Goal: Communication & Community: Answer question/provide support

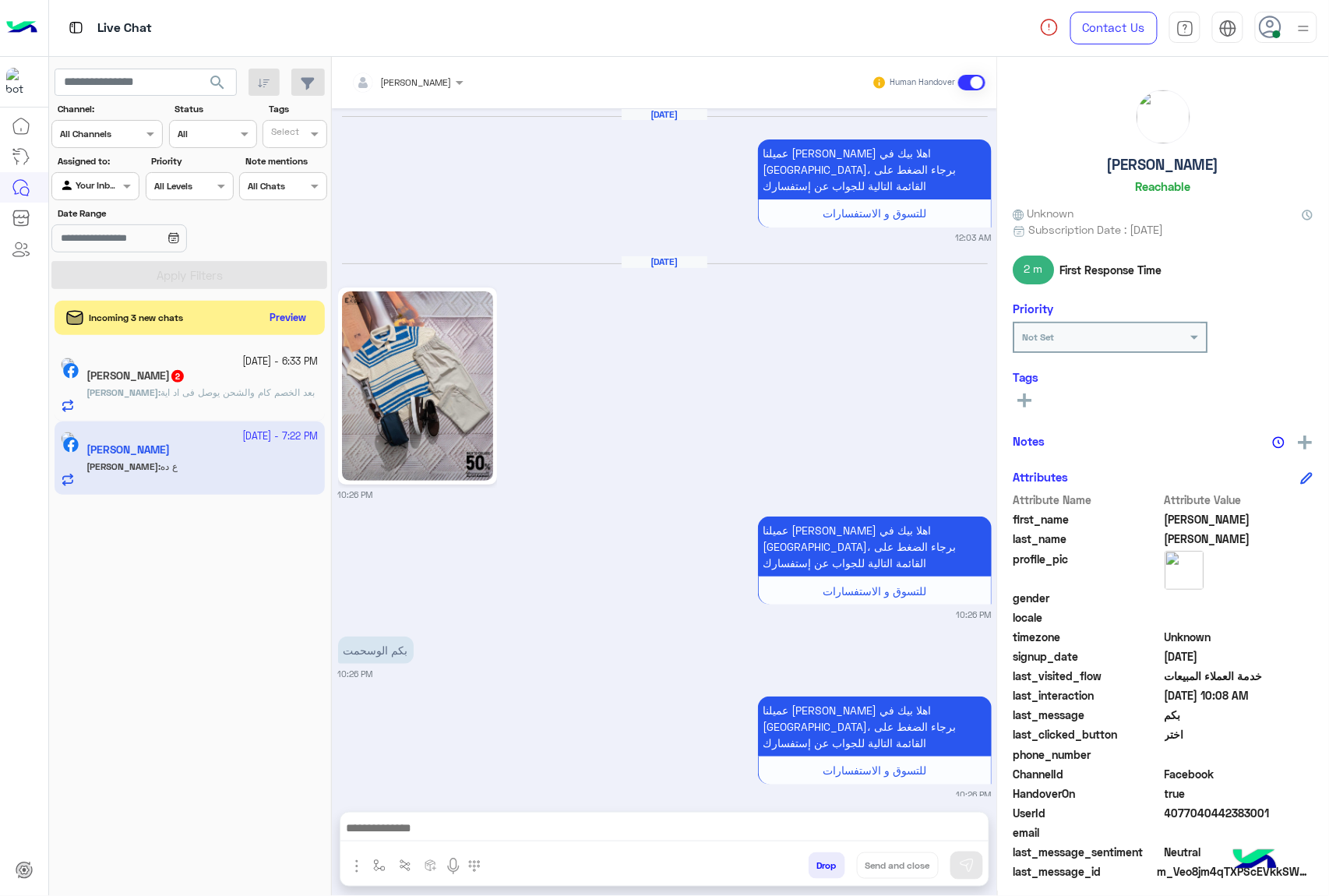
scroll to position [2696, 0]
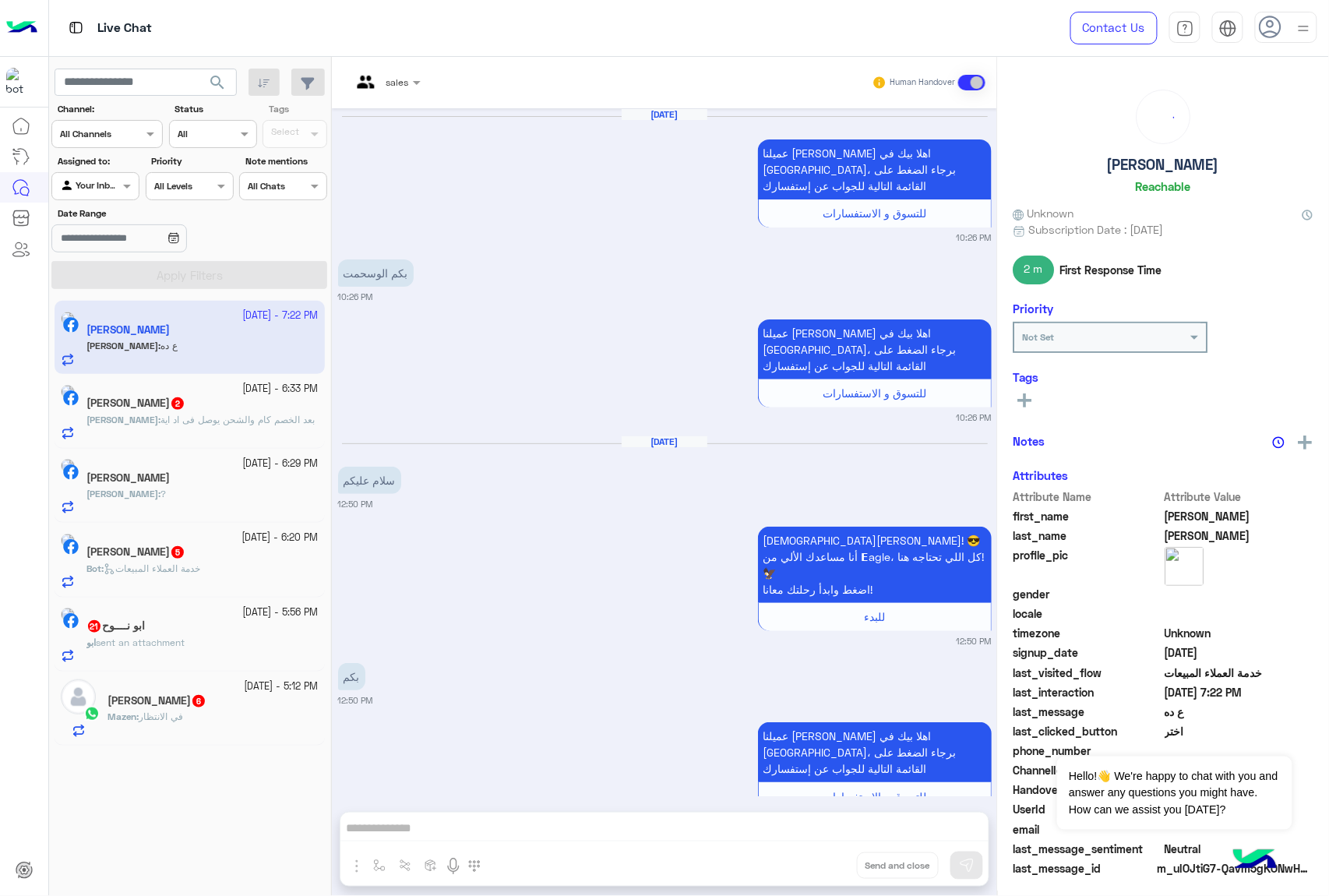
scroll to position [2324, 0]
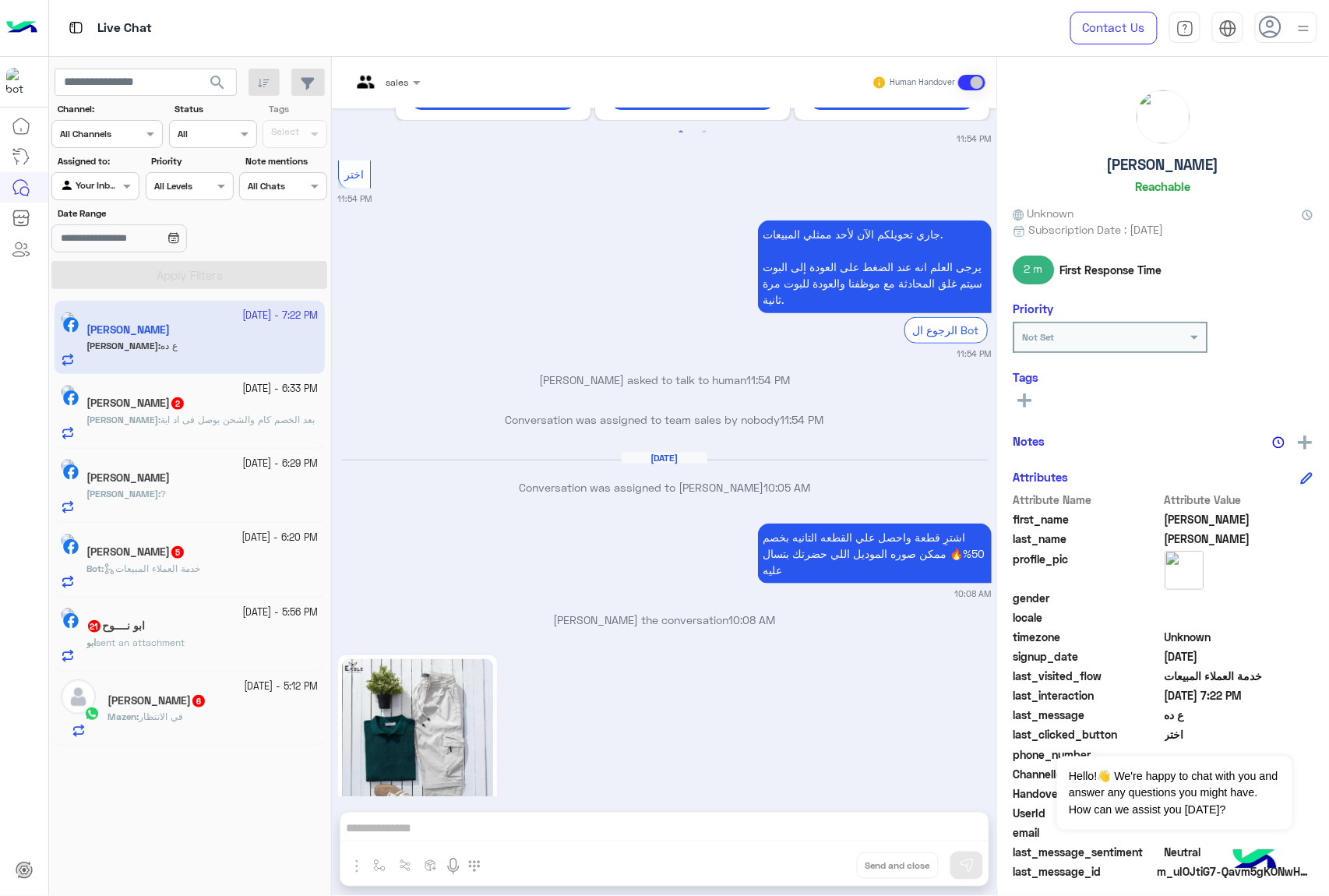
click at [178, 410] on h5 "Mohamed Elmawgoud 2" at bounding box center [136, 403] width 99 height 14
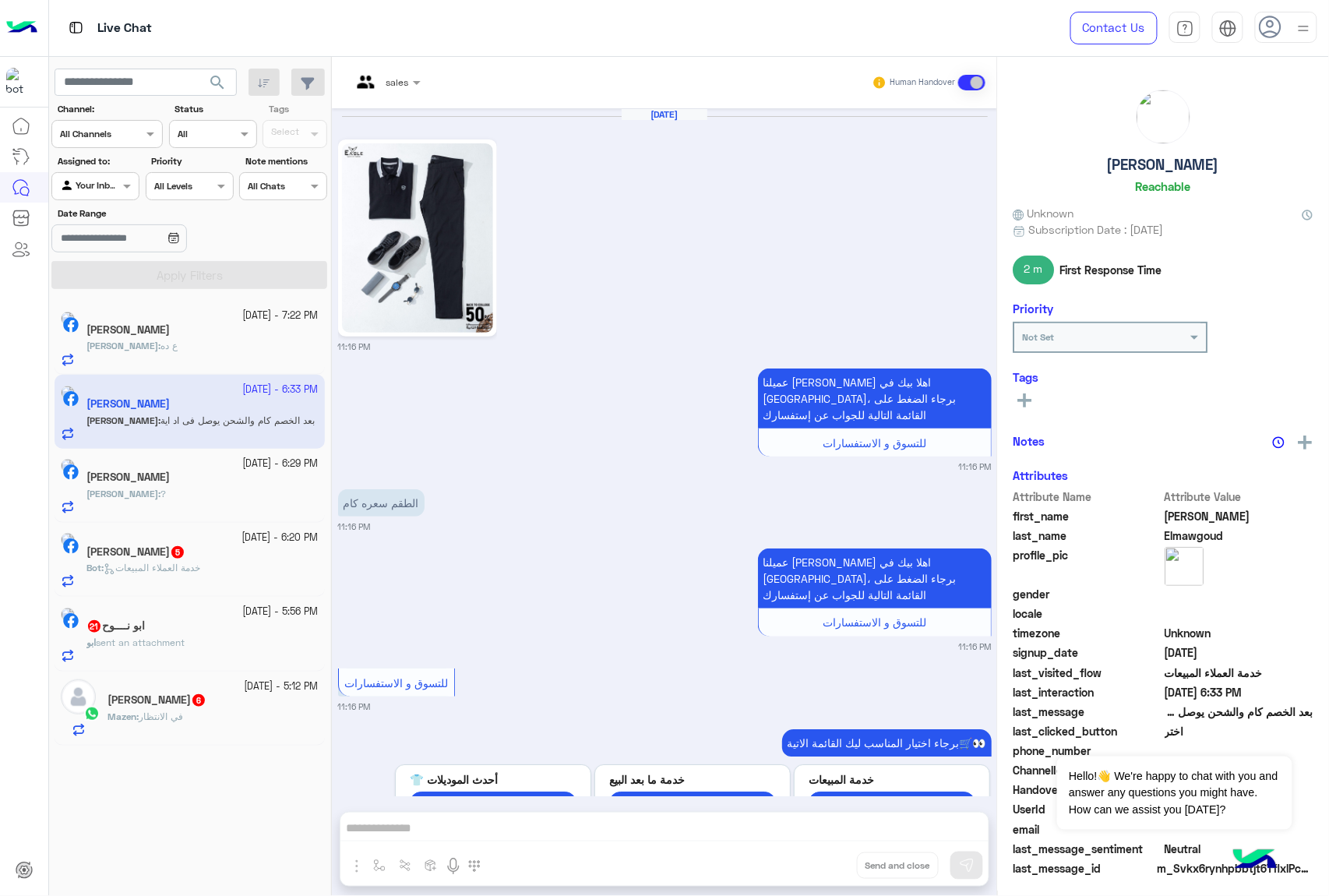
scroll to position [1128, 0]
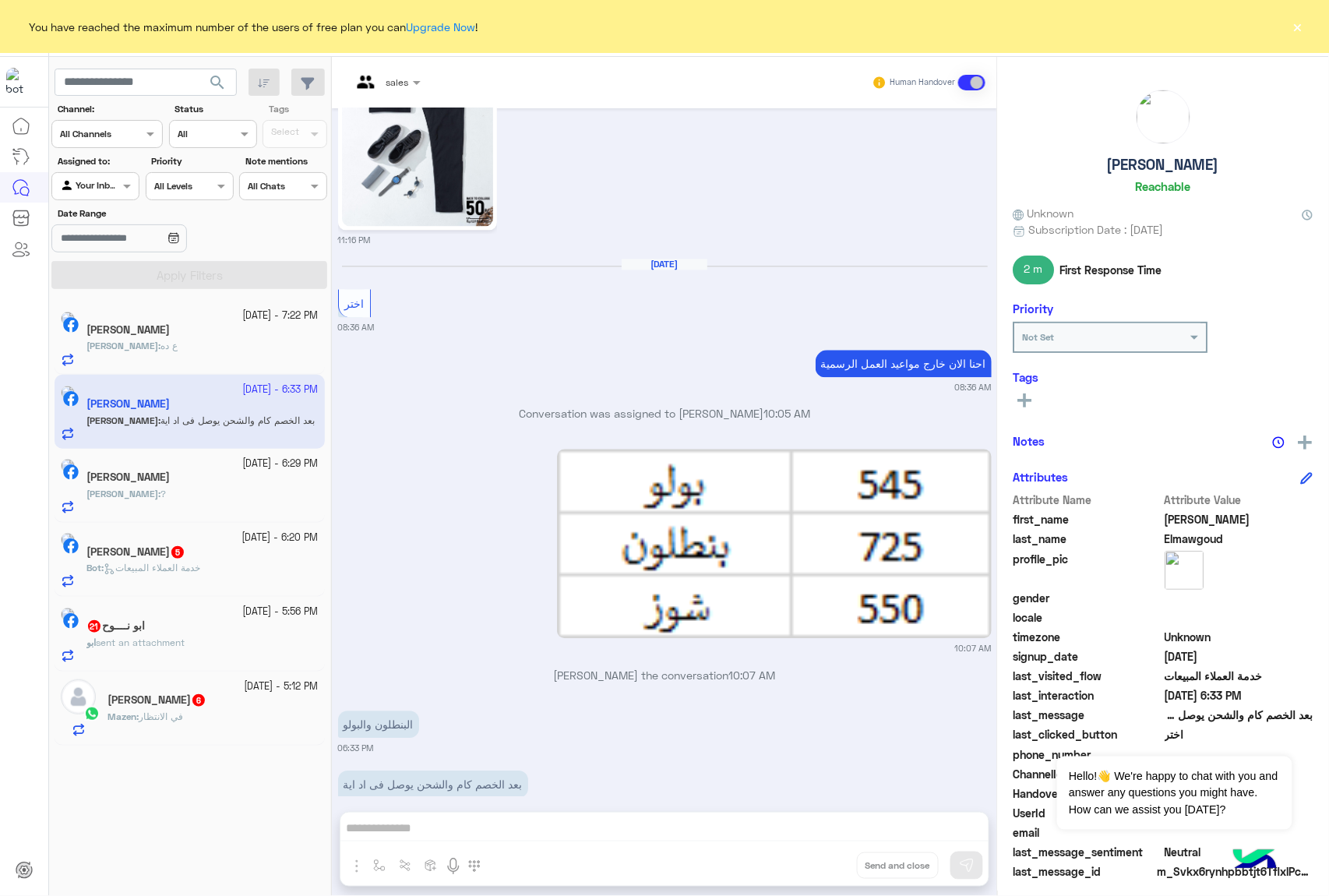
click at [231, 337] on div "[PERSON_NAME]" at bounding box center [202, 331] width 232 height 16
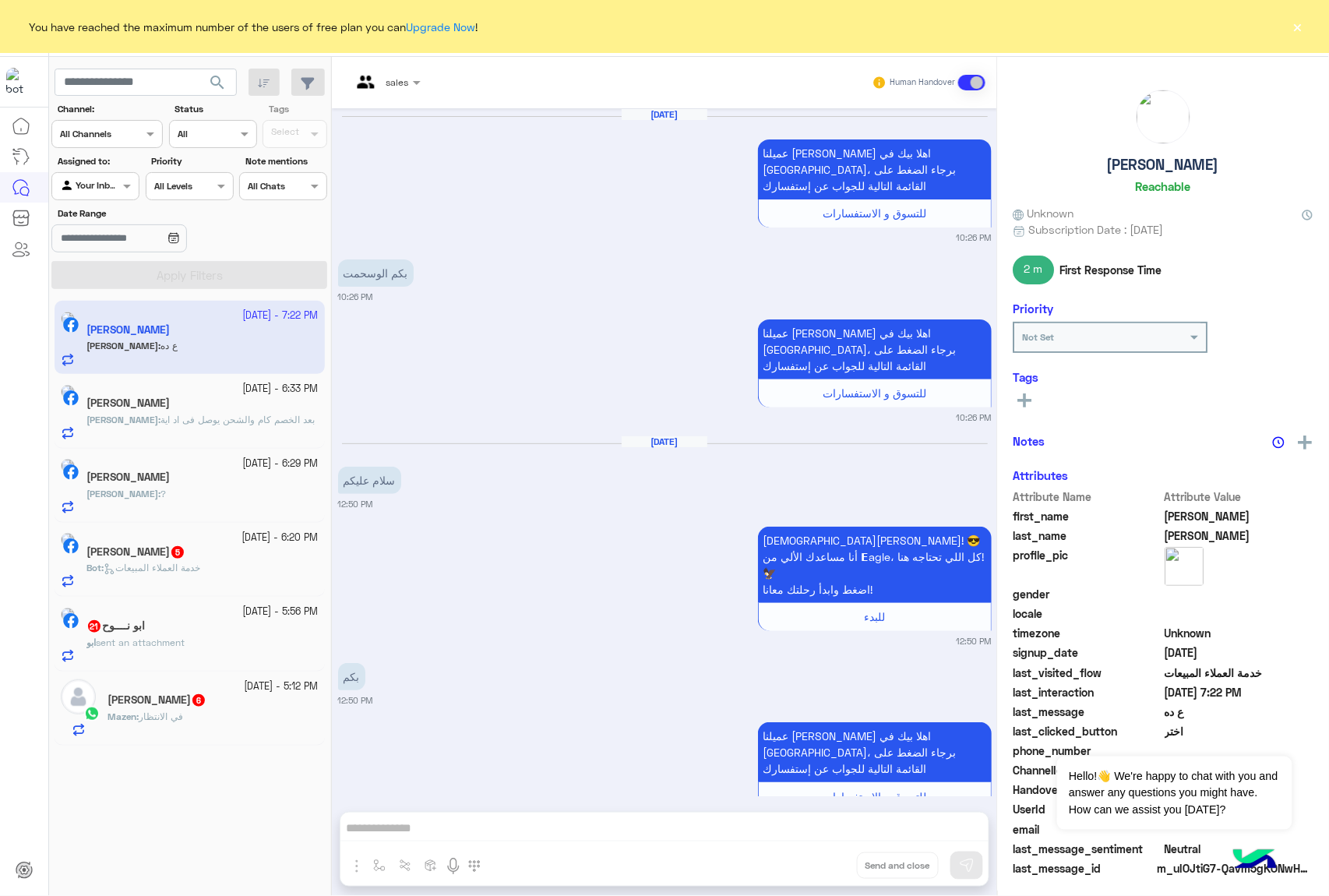
scroll to position [2324, 0]
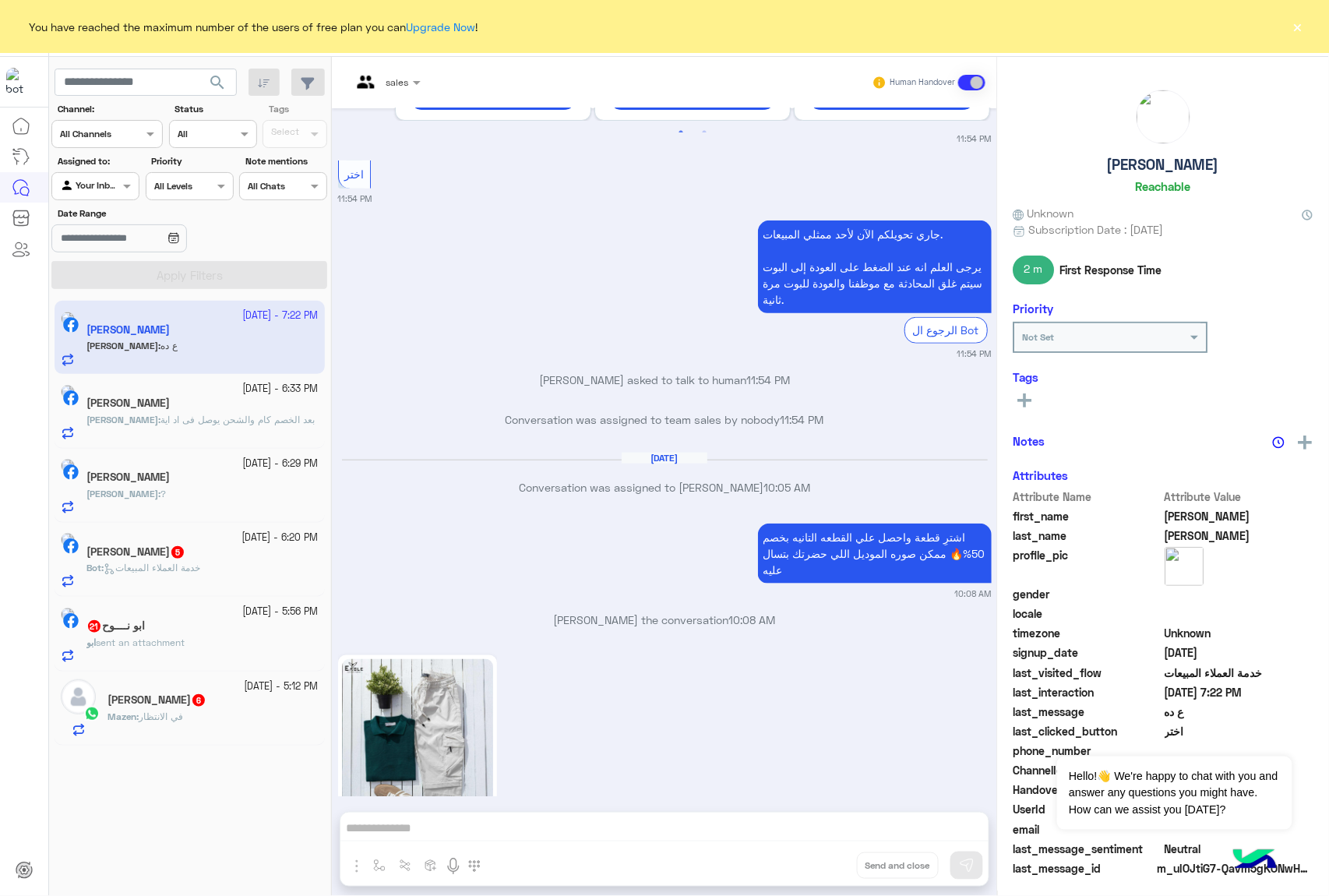
click at [1295, 33] on button "×" at bounding box center [1297, 26] width 15 height 15
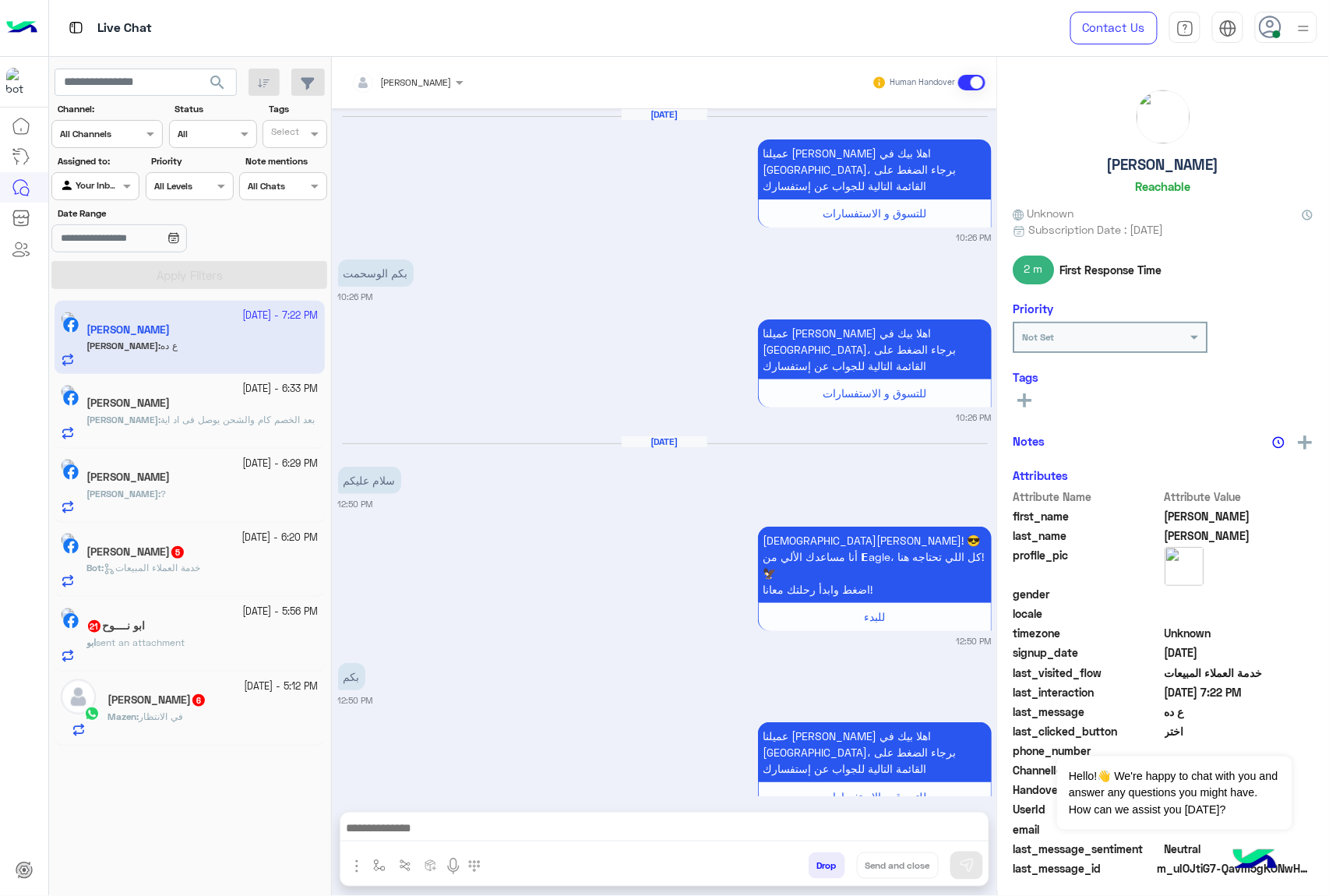
scroll to position [2324, 0]
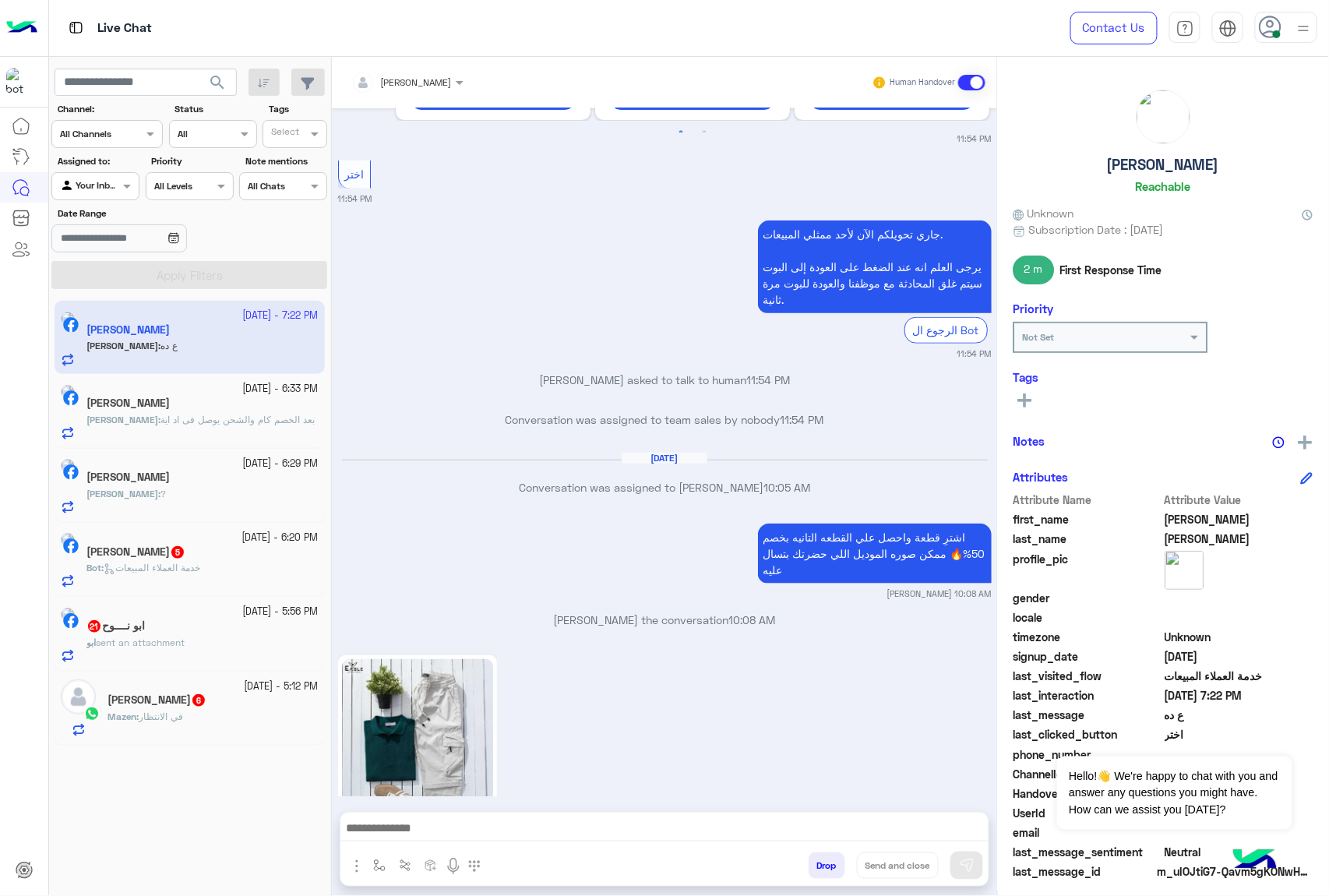
click at [821, 857] on button "Drop" at bounding box center [827, 865] width 37 height 26
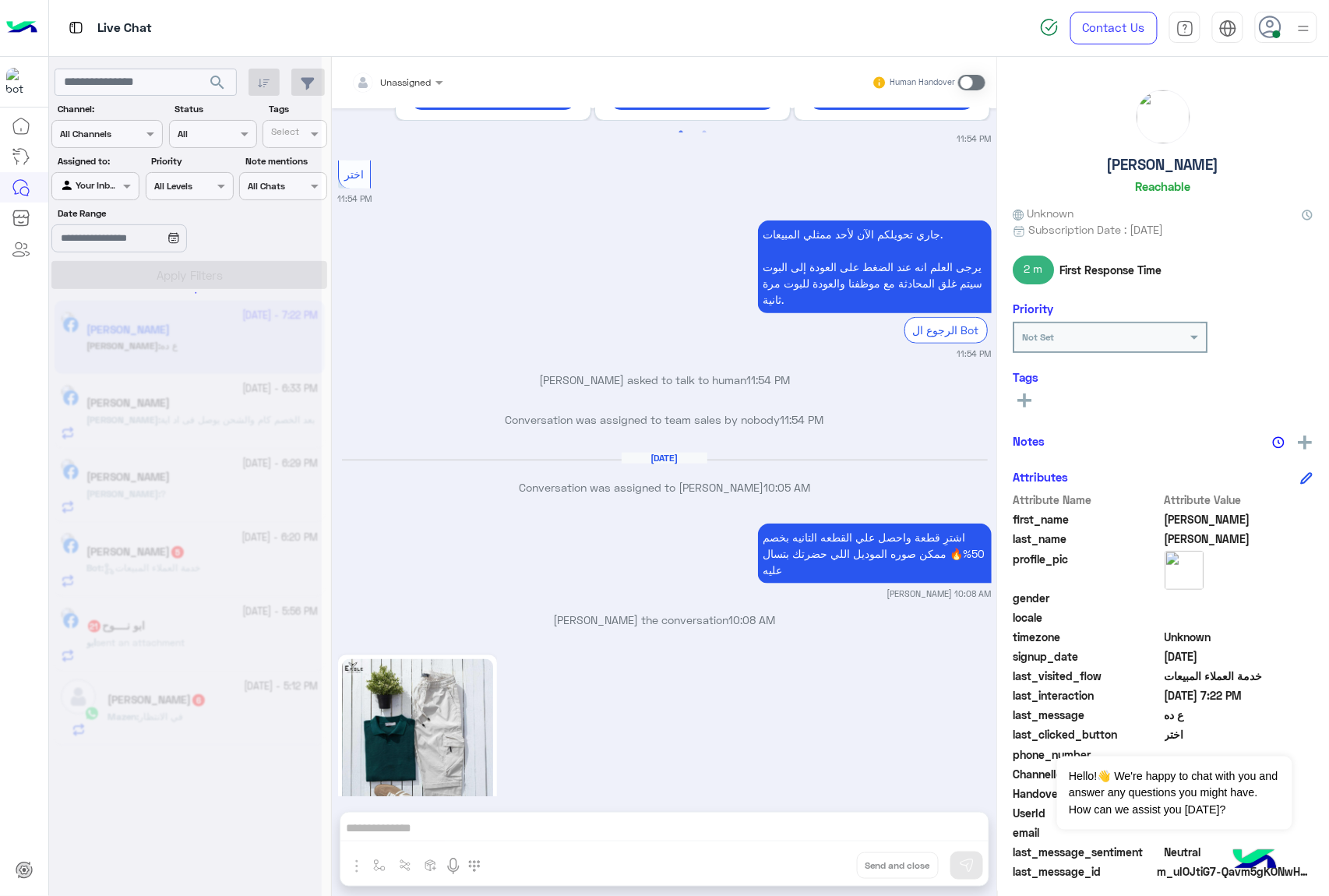
scroll to position [2431, 0]
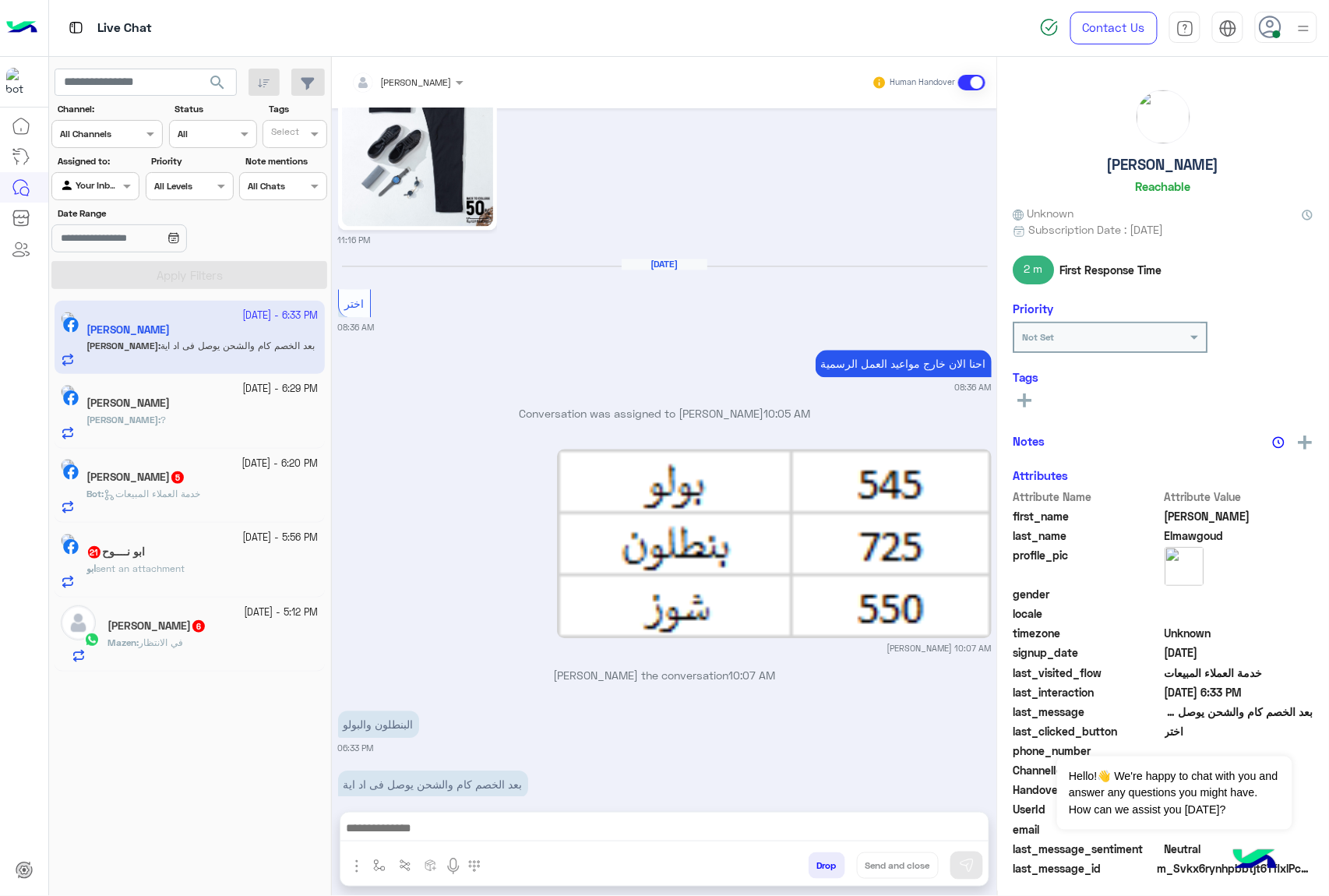
click at [821, 860] on button "Drop" at bounding box center [827, 865] width 37 height 26
click at [821, 860] on div "mohamed ahmed Human Handover Sep 24, 2025 11:16 PM عميلنا العزيز Mohamed اهلا ب…" at bounding box center [664, 479] width 665 height 845
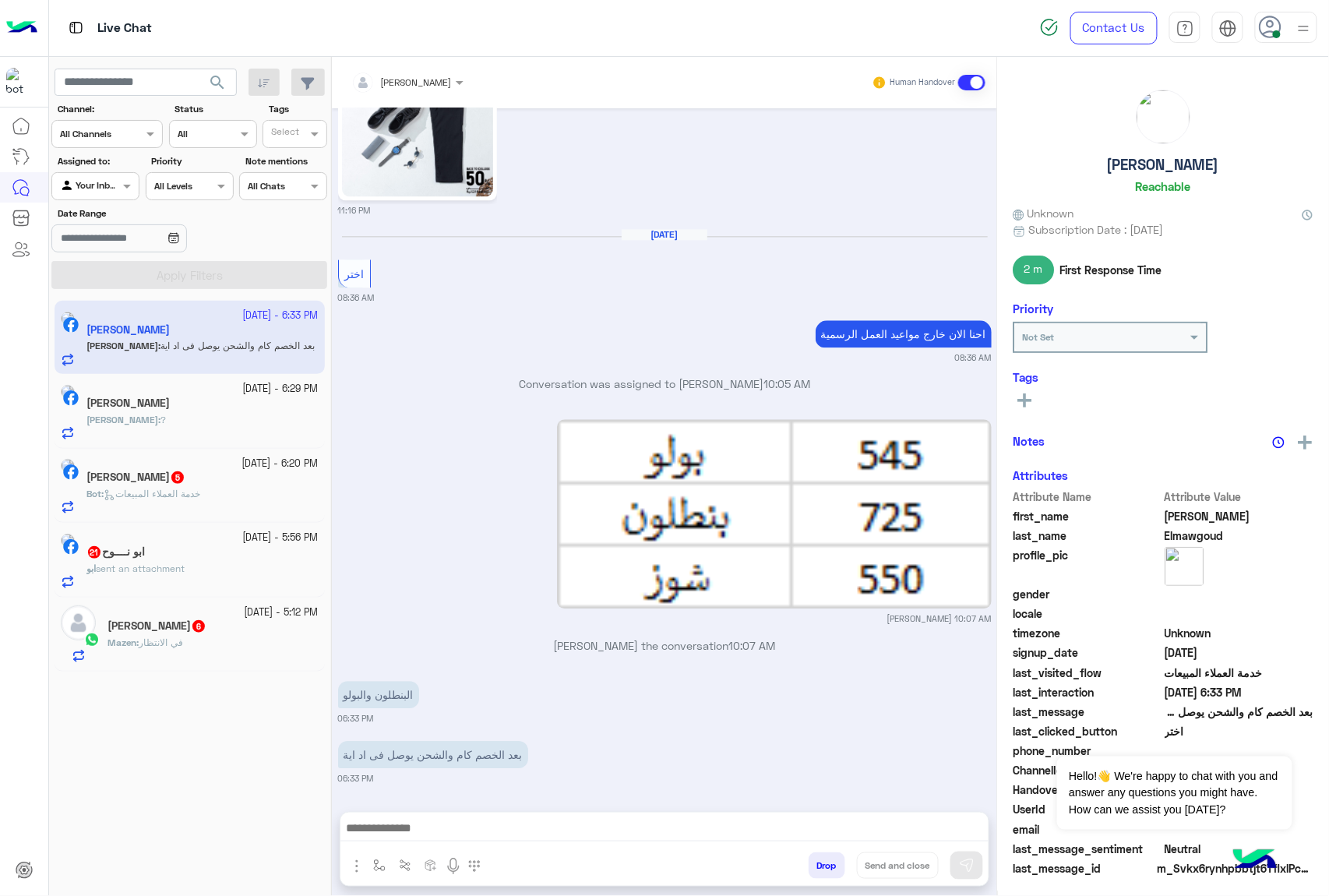
click at [821, 860] on div "mohamed ahmed Human Handover Sep 24, 2025 11:16 PM عميلنا العزيز Mohamed اهلا ب…" at bounding box center [664, 479] width 665 height 845
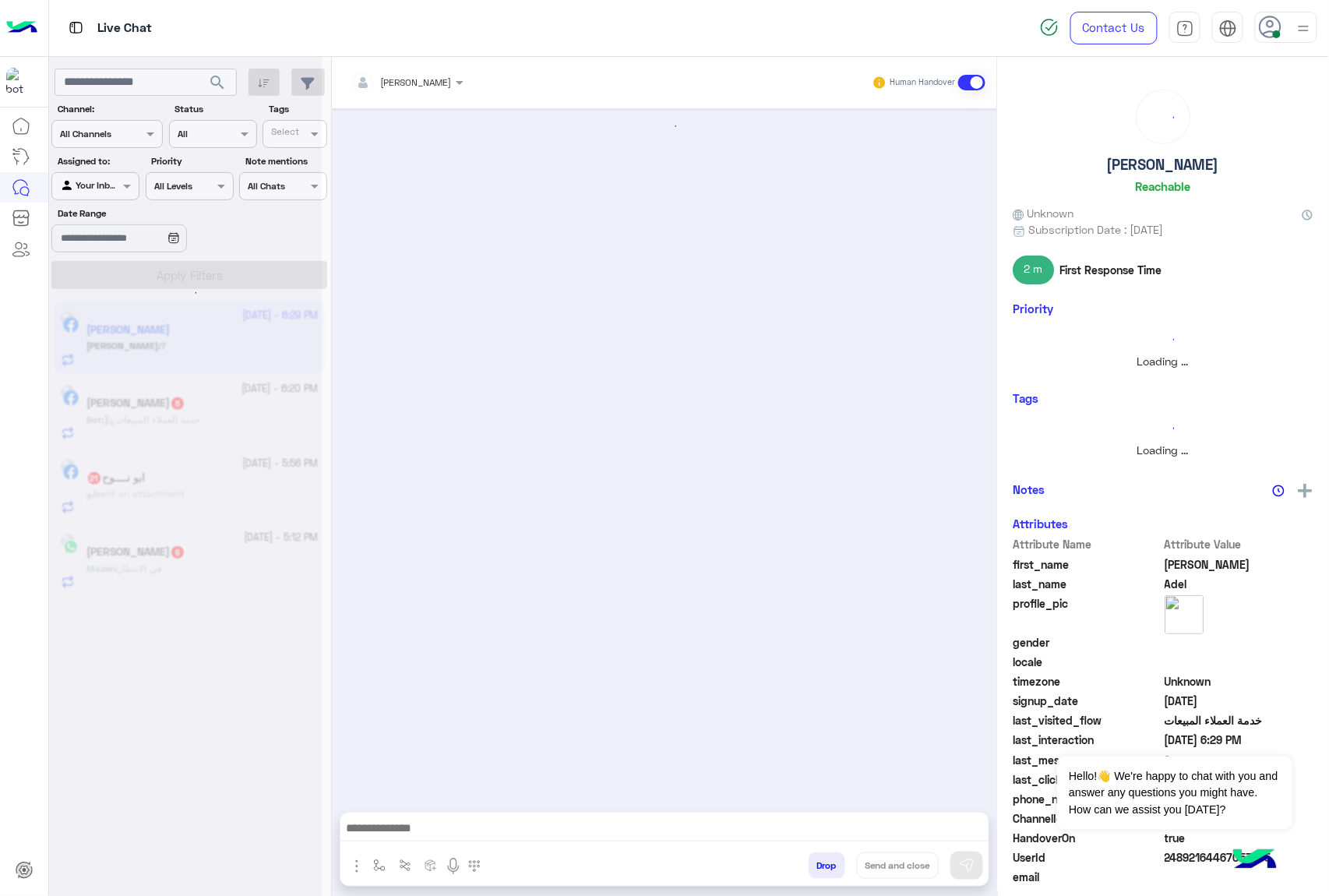
click at [821, 860] on button "Drop" at bounding box center [827, 865] width 37 height 26
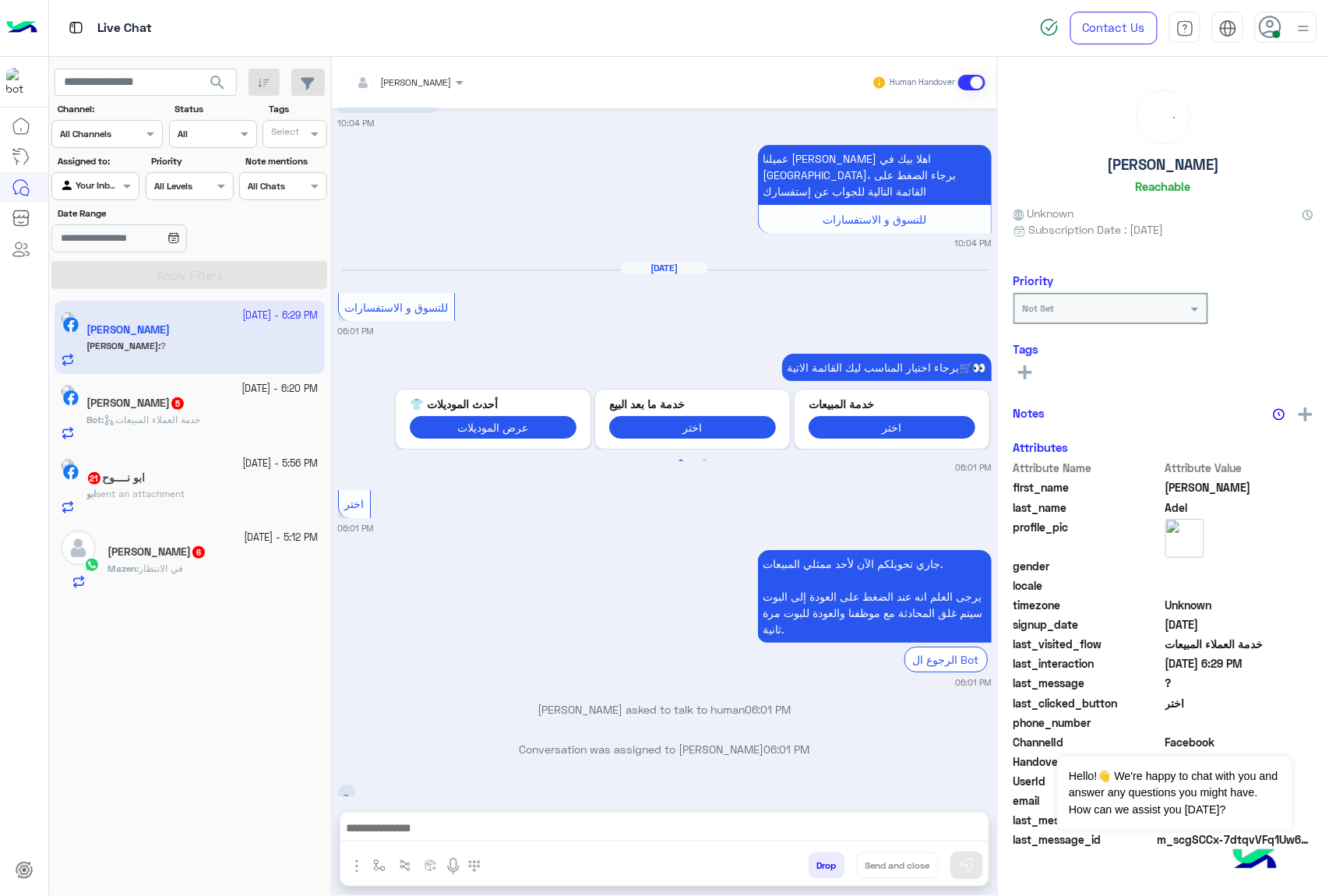
click at [821, 860] on div "mohamed ahmed Human Handover Sep 22, 2025 اهلًا Mohamed! 😎 أنا مساعدك الألي من …" at bounding box center [664, 479] width 665 height 845
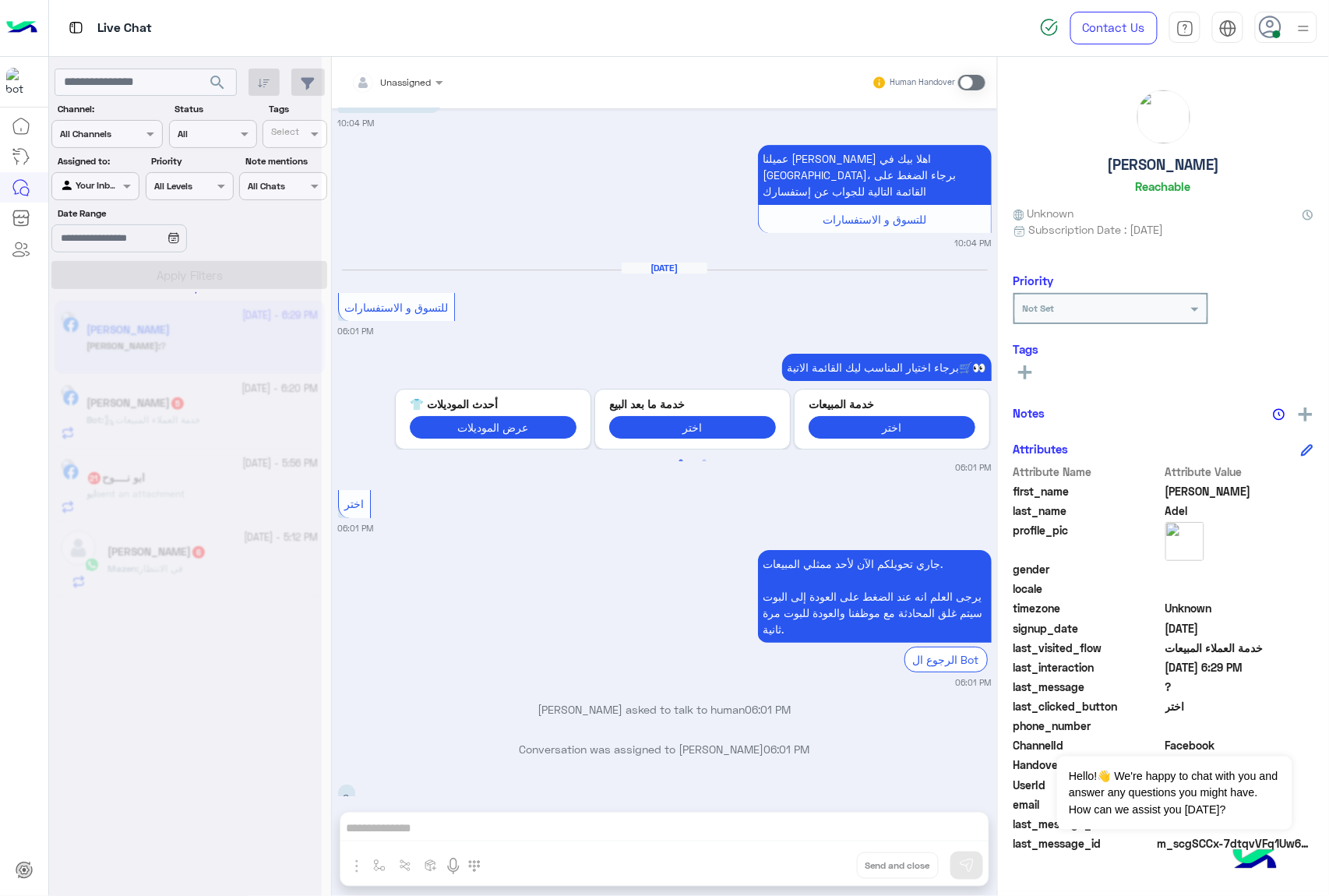
scroll to position [1782, 0]
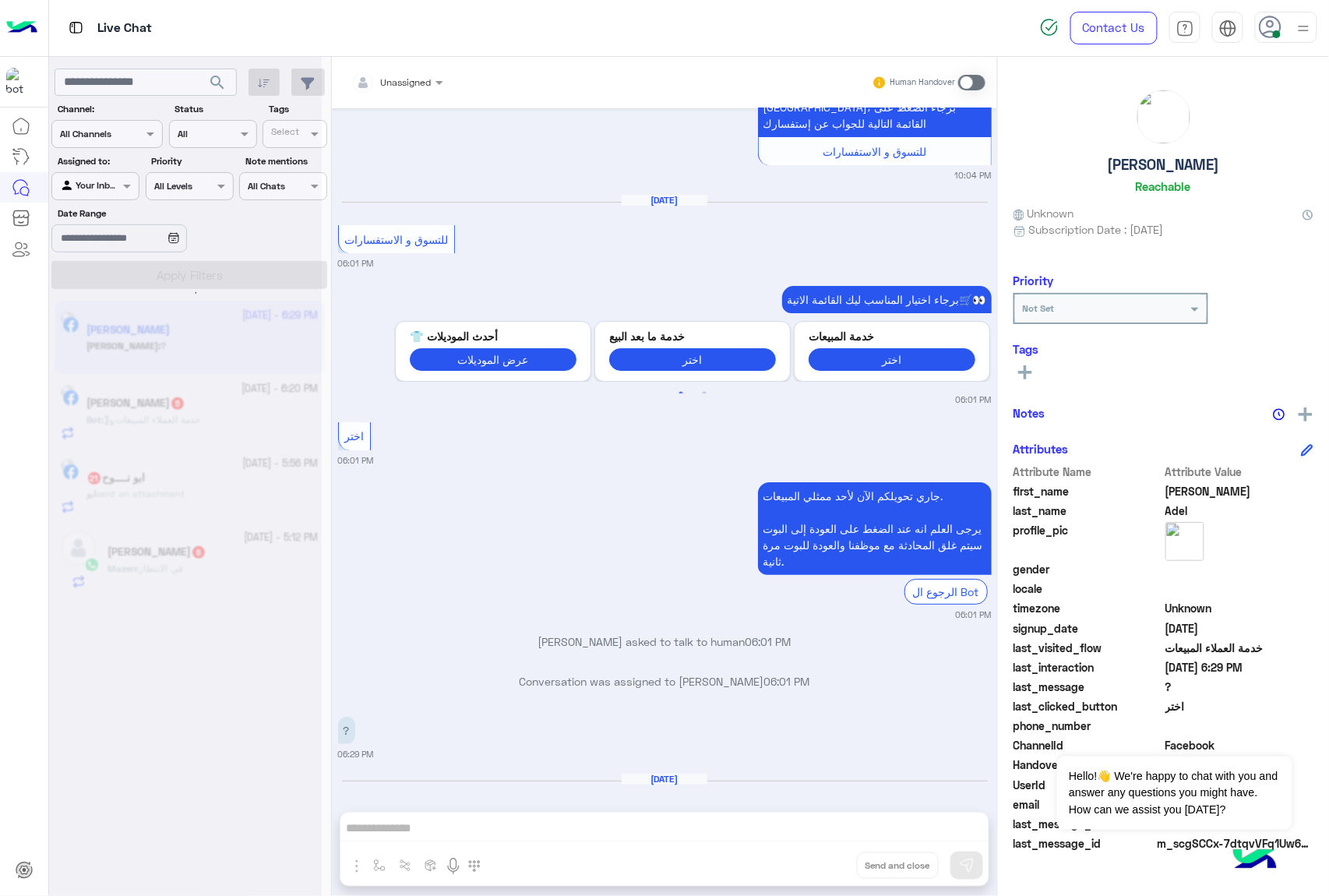
click at [821, 860] on div "Unassigned Human Handover Sep 22, 2025 اهلًا Mohamed! 😎 أنا مساعدك الألي من 𝗘ag…" at bounding box center [664, 479] width 665 height 845
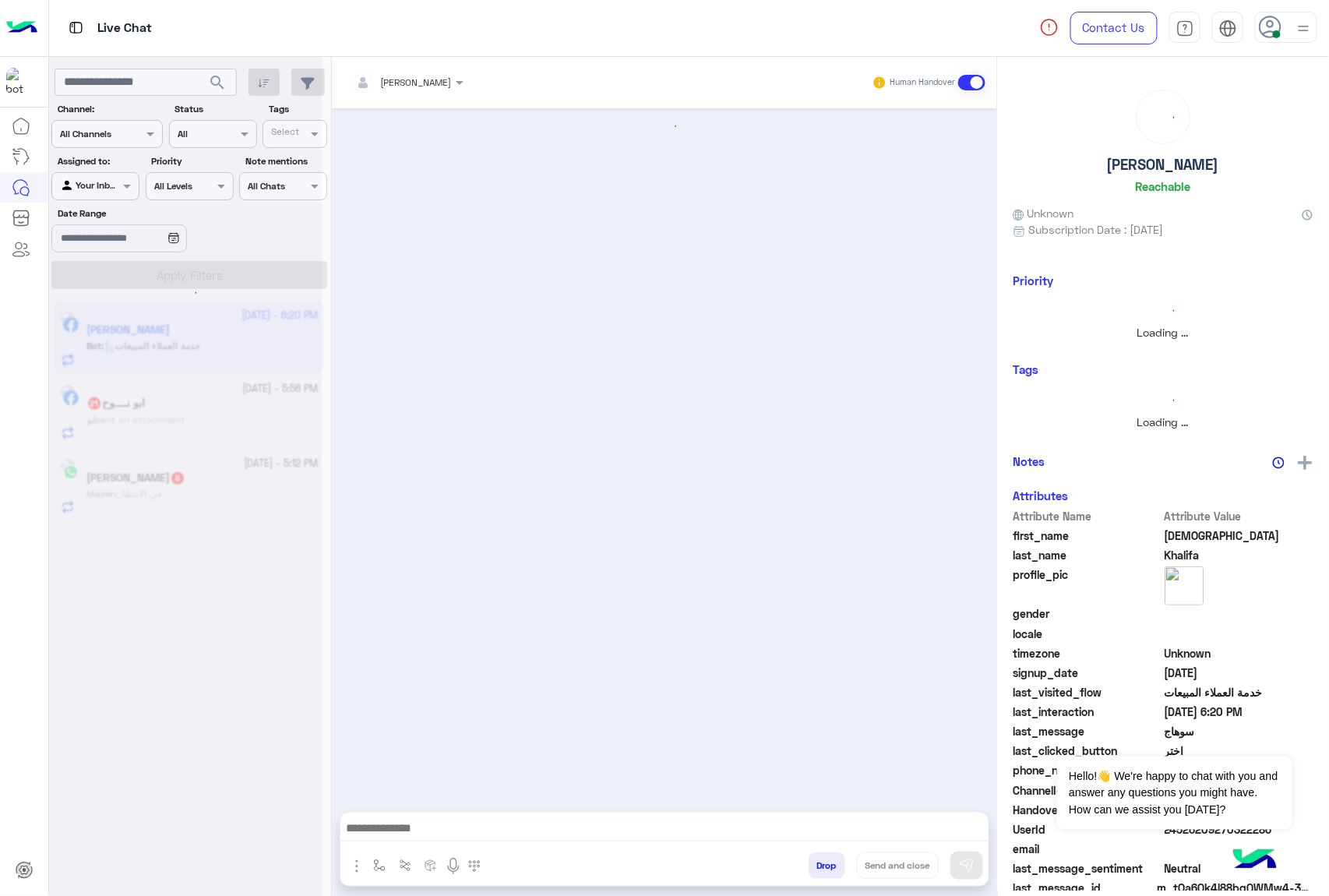
click at [821, 860] on button "Drop" at bounding box center [827, 865] width 37 height 26
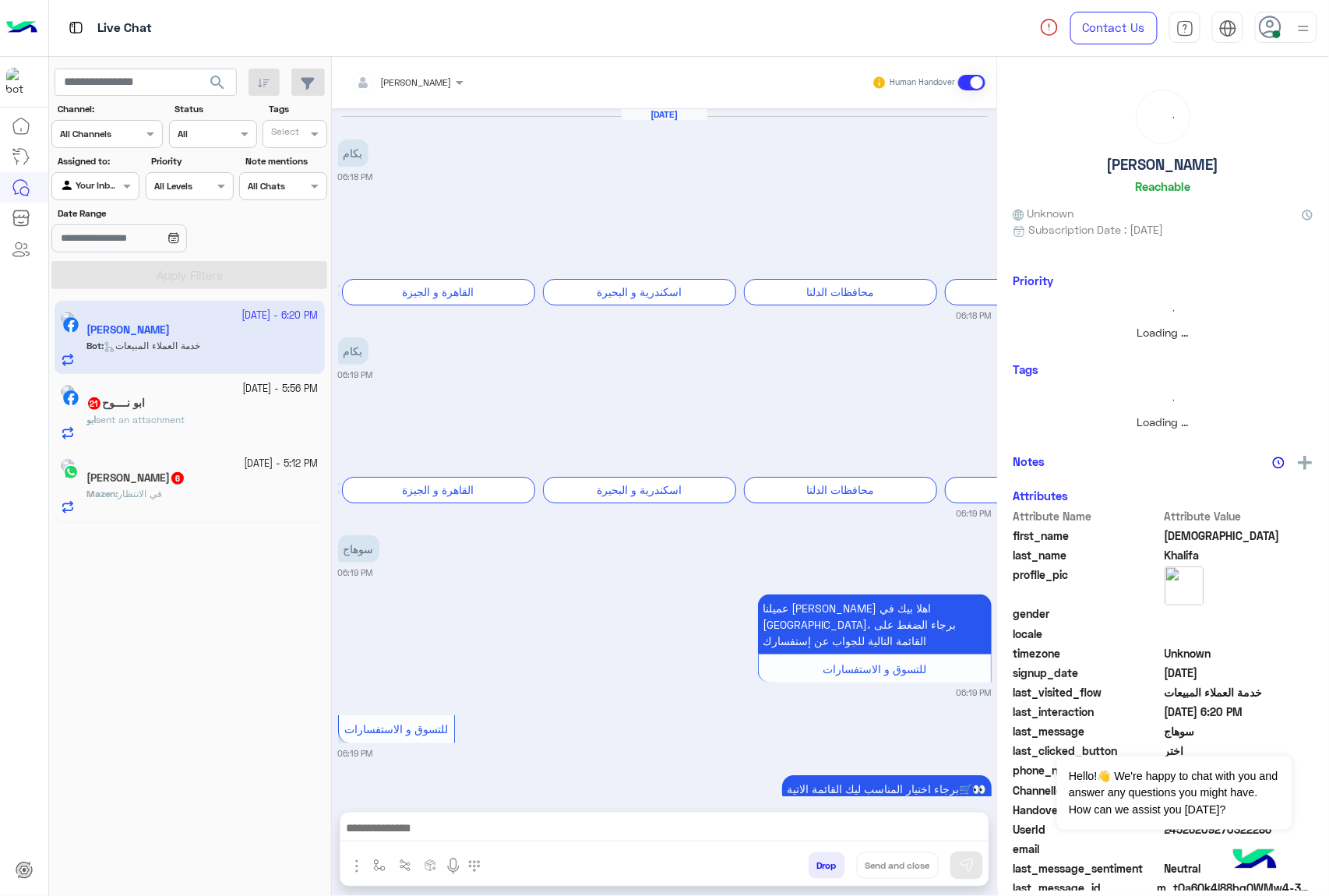
click at [821, 860] on button "Drop" at bounding box center [827, 865] width 37 height 26
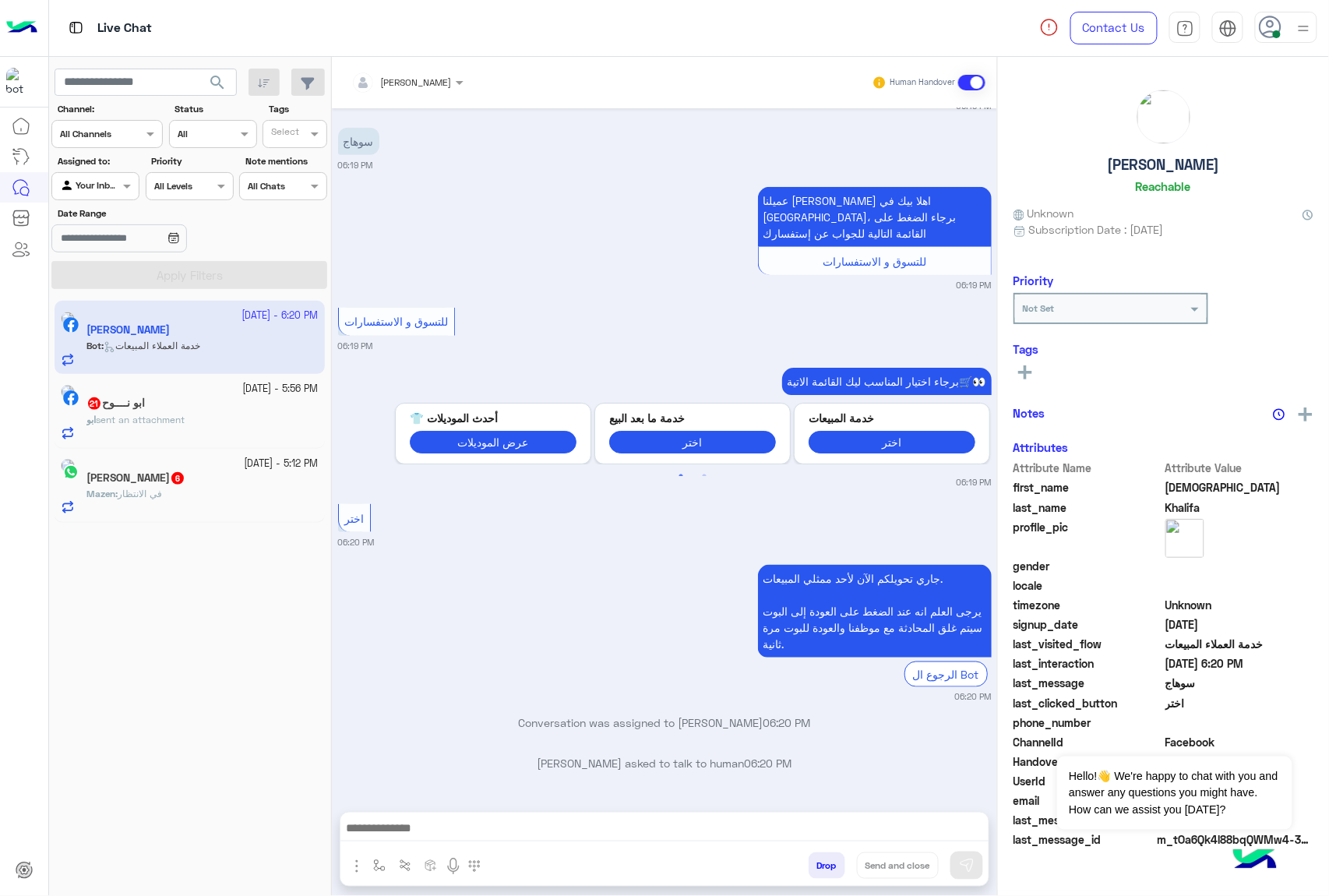
click at [821, 860] on div "mohamed ahmed Human Handover Sep 25, 2025 بكام 06:18 PM 🚚 الشحن متاح لكل المحاف…" at bounding box center [664, 479] width 665 height 845
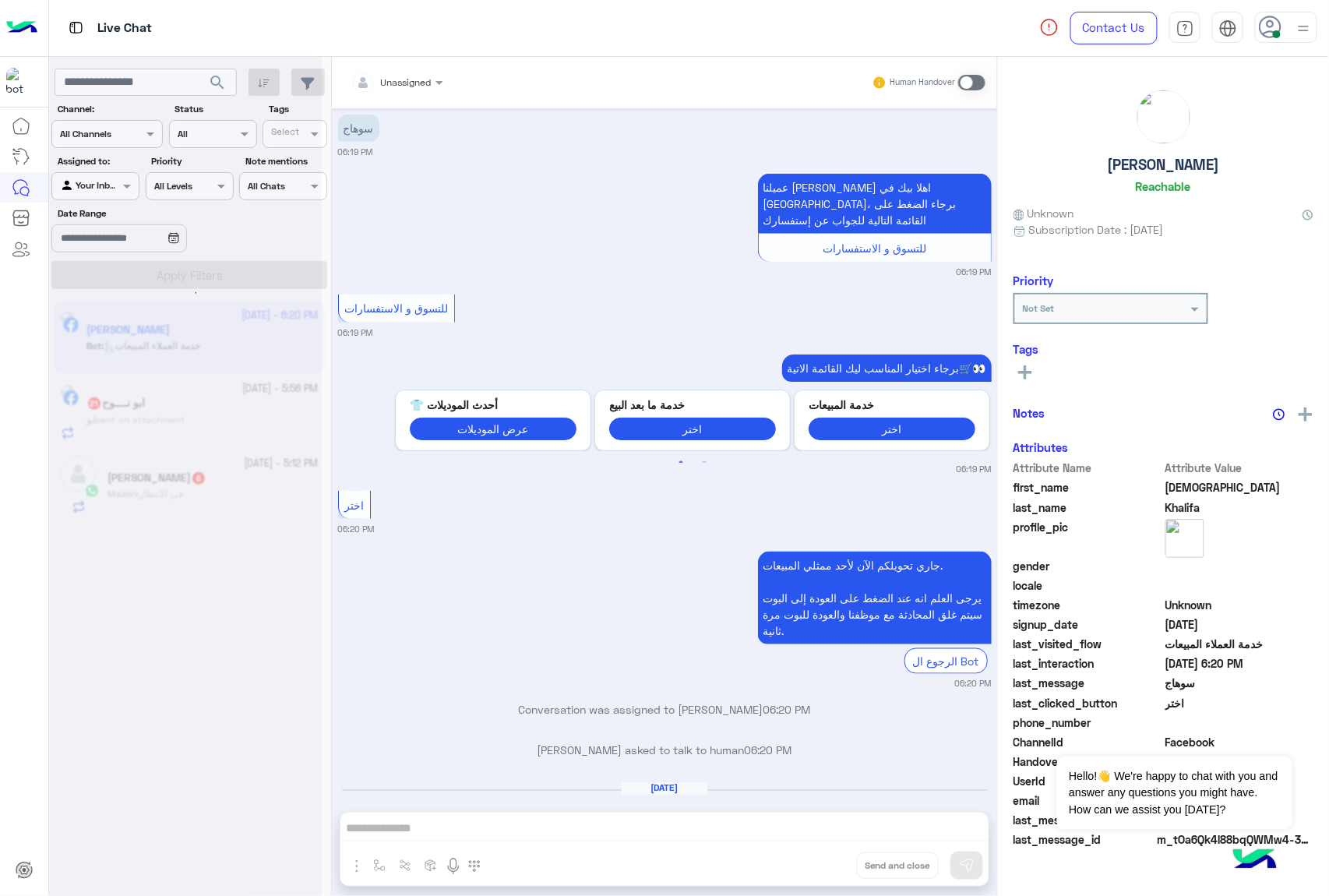
scroll to position [528, 0]
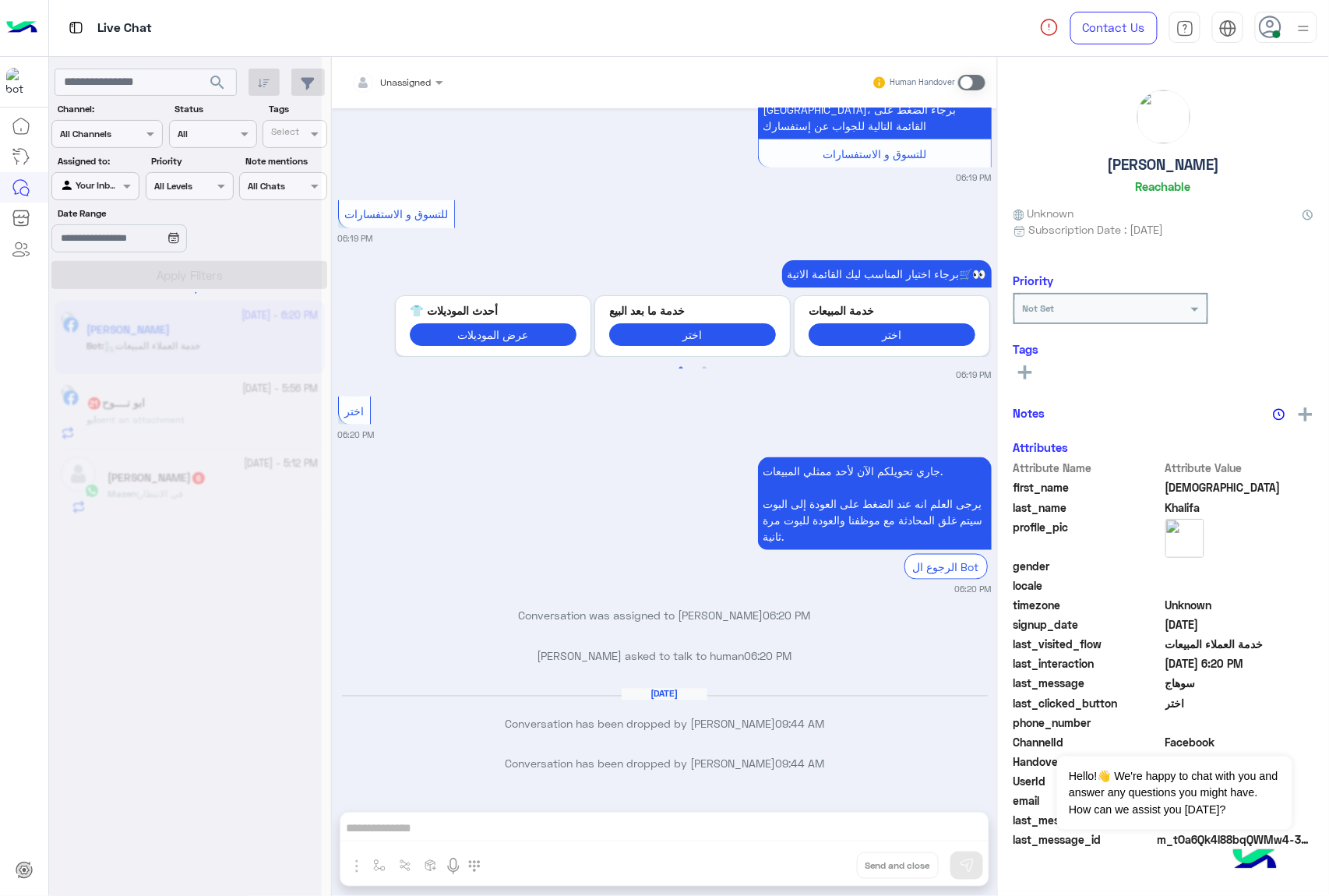
click at [0, 0] on button "Drop" at bounding box center [0, 0] width 0 height 0
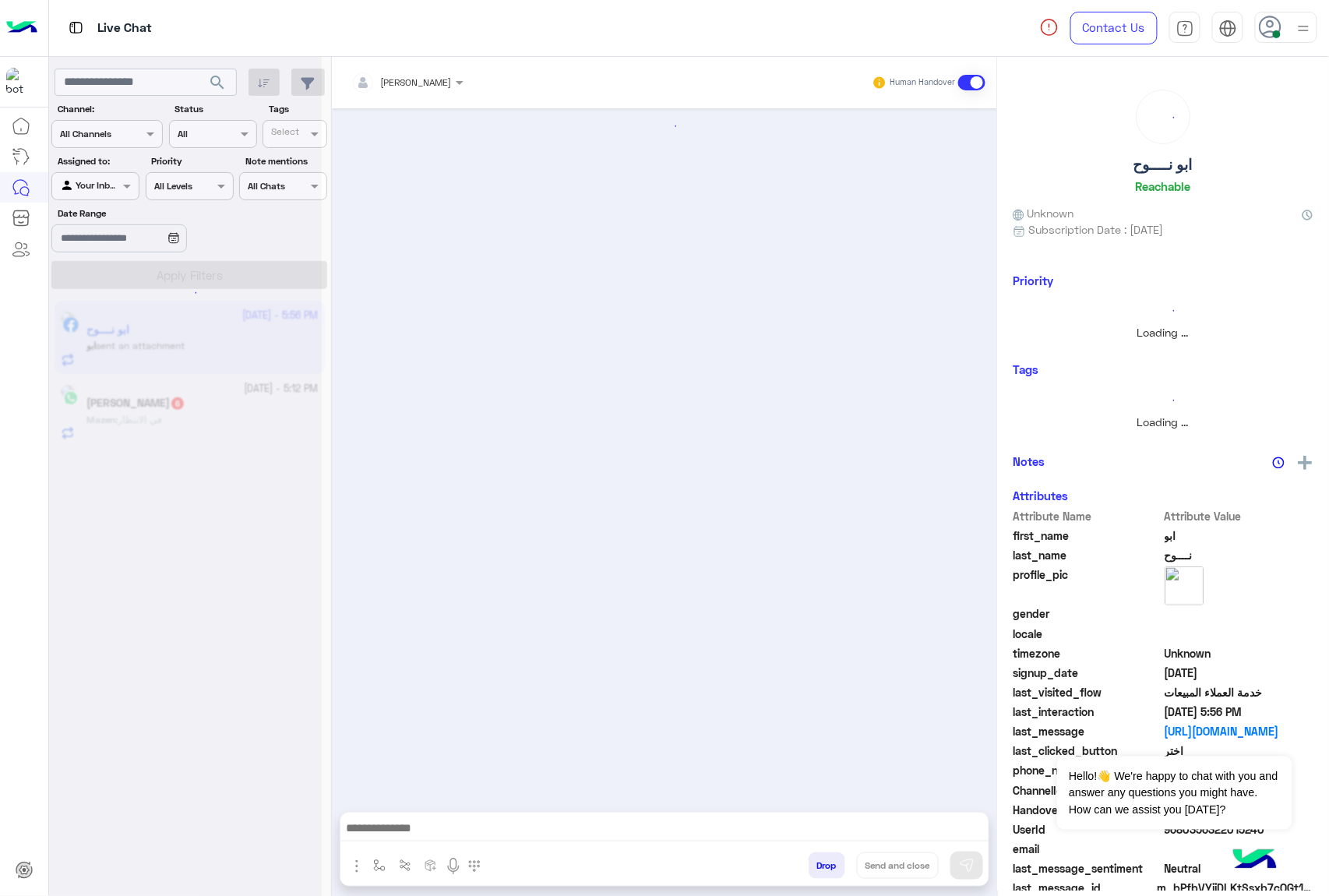
click at [821, 860] on button "Drop" at bounding box center [827, 865] width 37 height 26
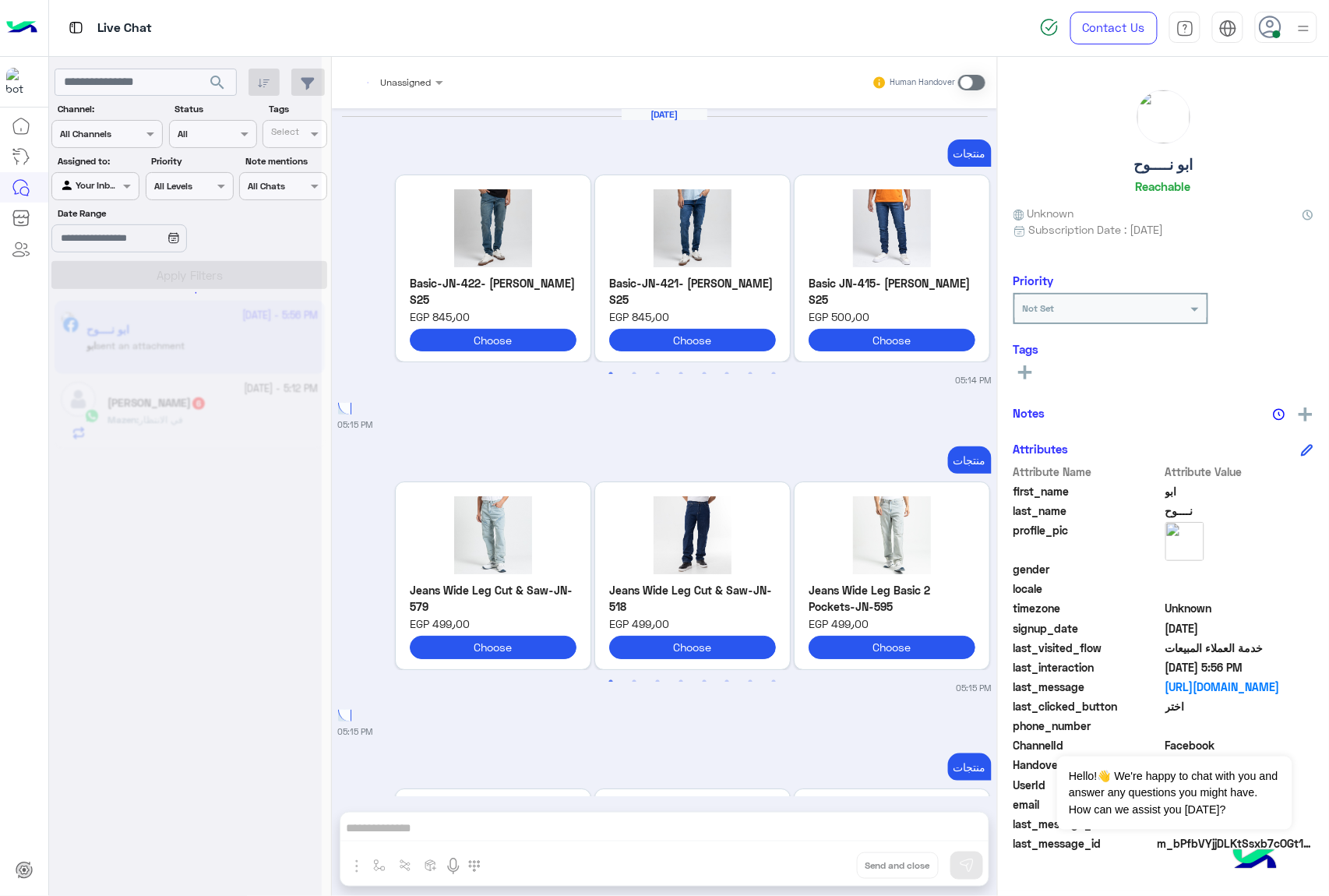
click at [821, 860] on div "Unassigned Human Handover Sep 25, 2025 منتجات Previous Jeans Slim Basic-JN-422-…" at bounding box center [664, 479] width 665 height 845
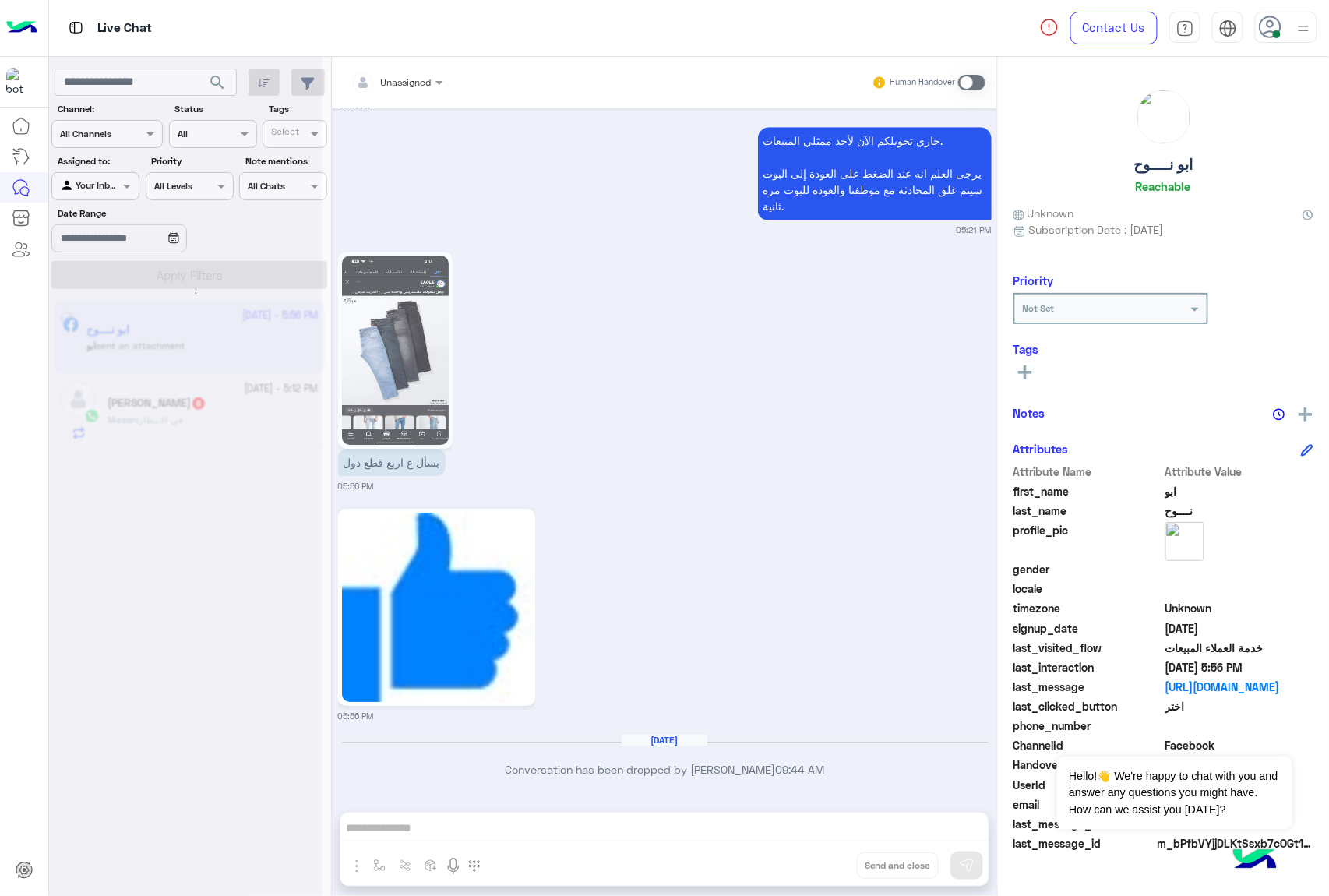
click at [0, 0] on button "Drop" at bounding box center [0, 0] width 0 height 0
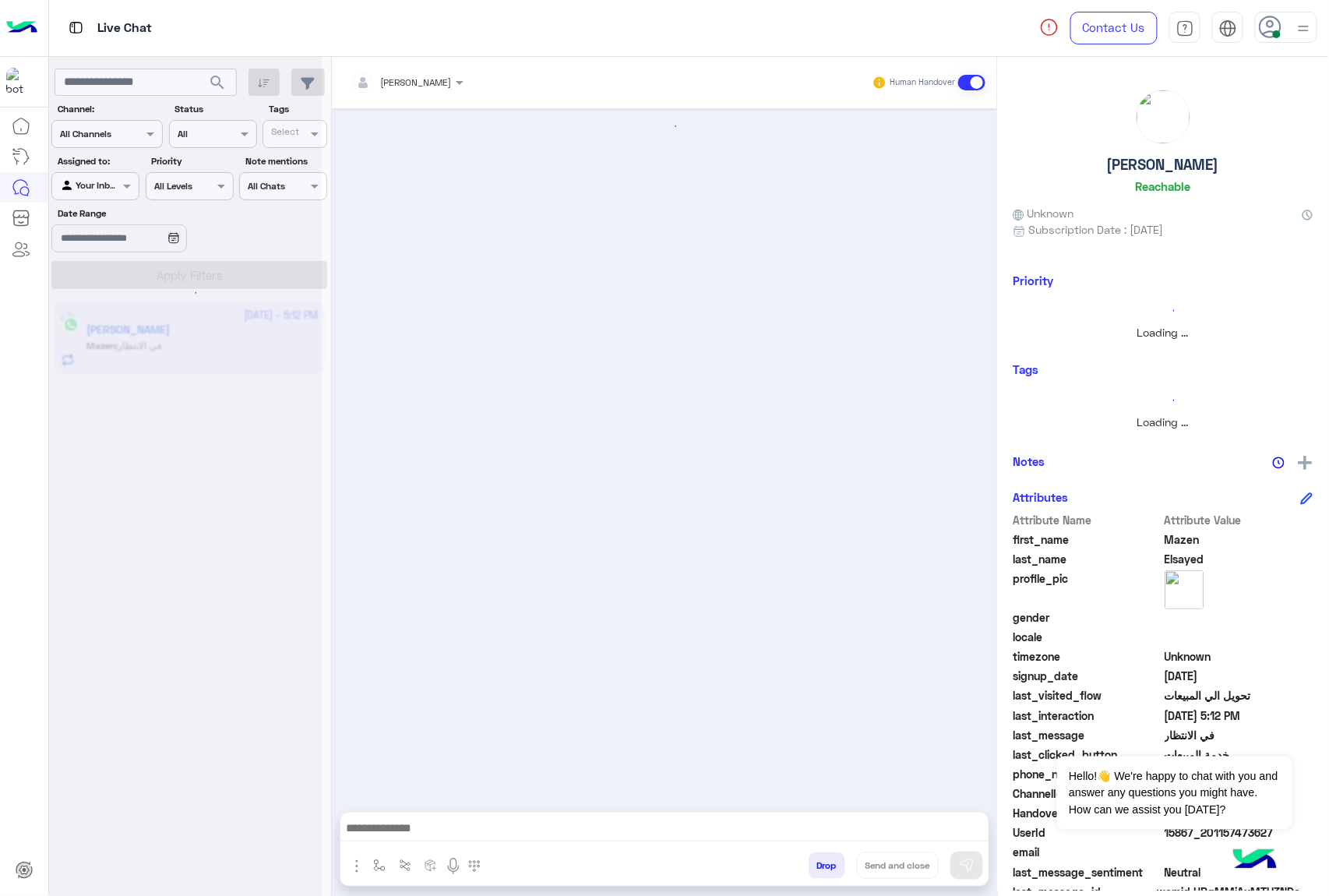
click at [821, 860] on button "Drop" at bounding box center [827, 865] width 37 height 26
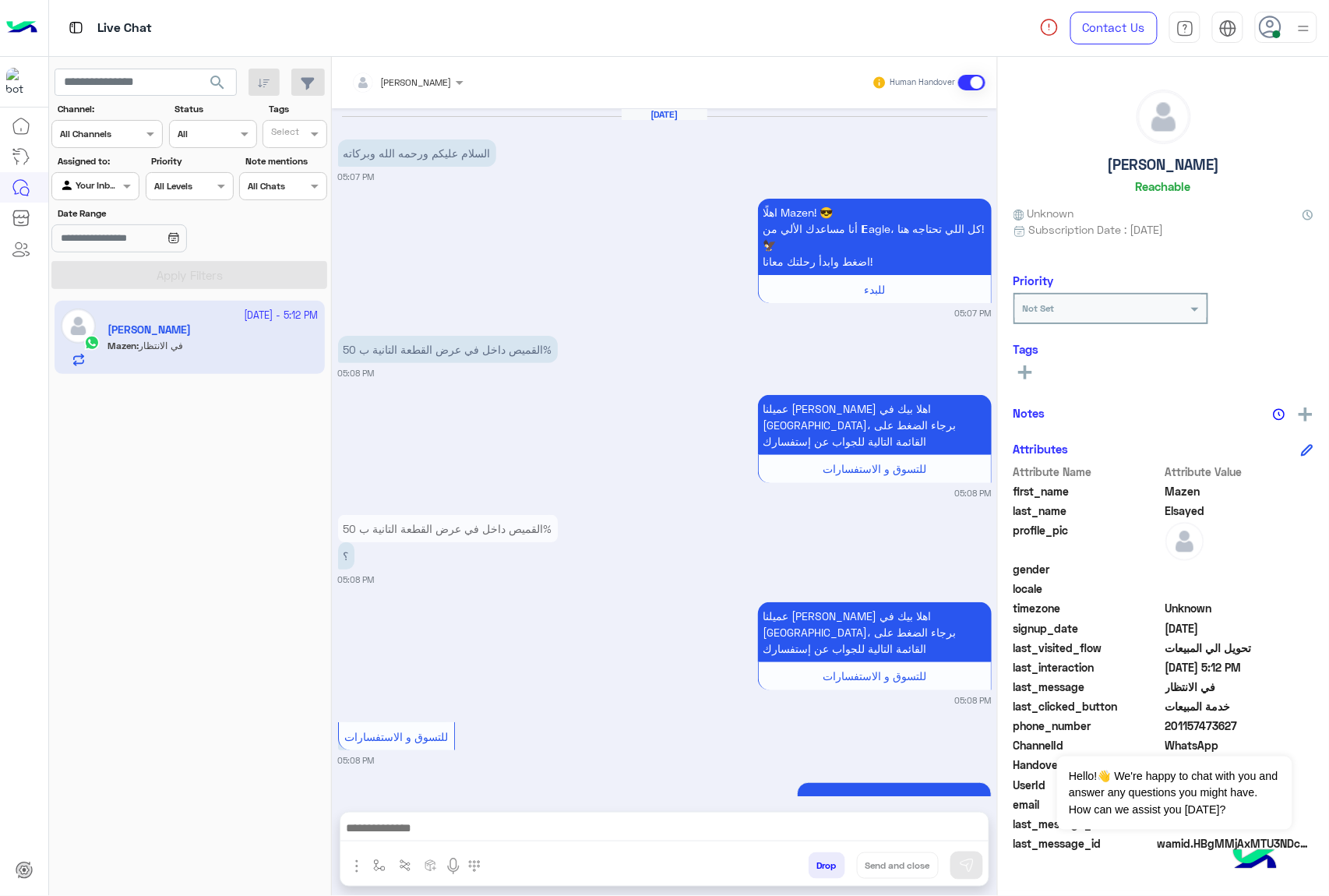
scroll to position [496, 0]
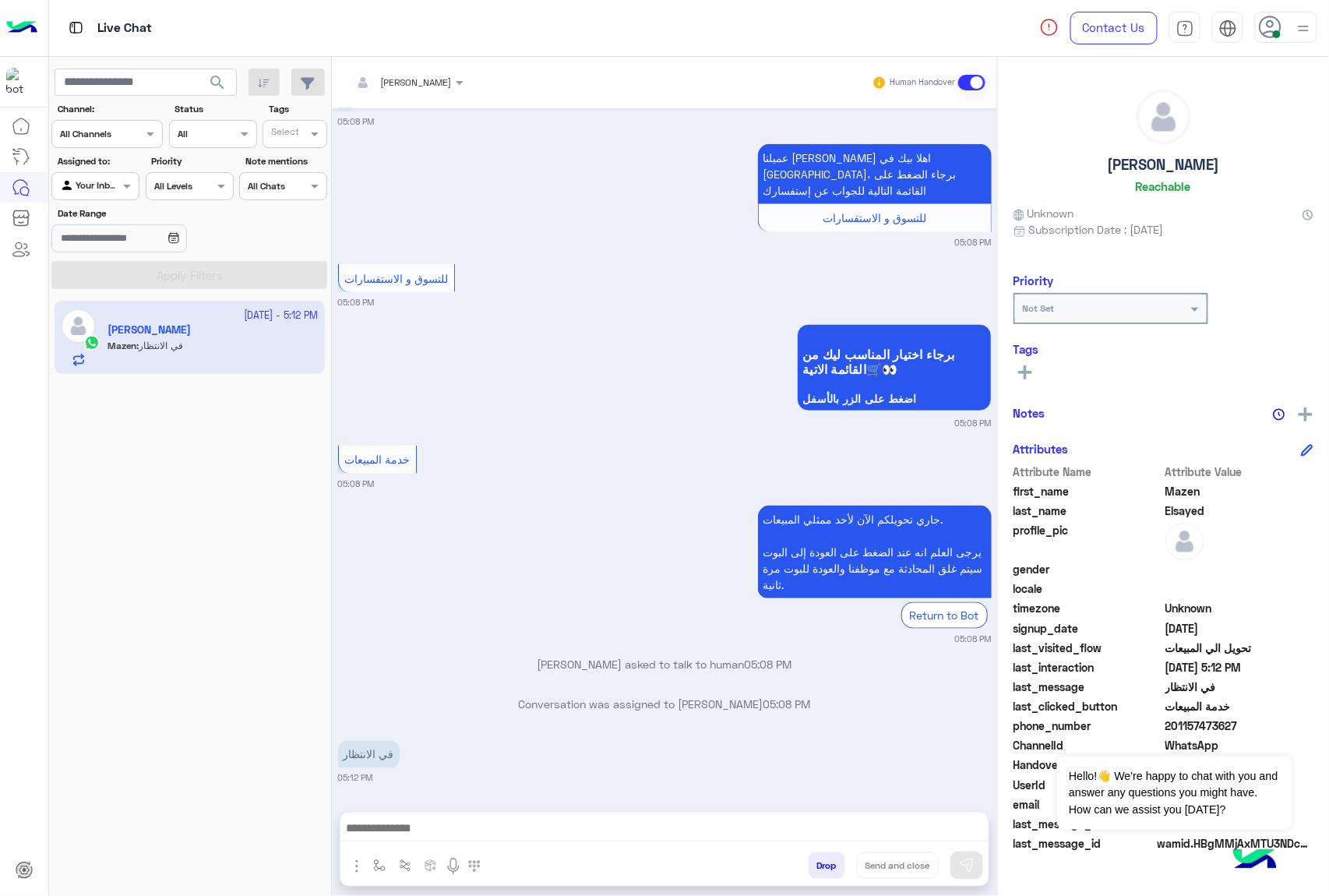
click at [821, 860] on div "mohamed ahmed Human Handover Sep 25, 2025 السلام عليكم ورحمه الله وبركاته 05:07…" at bounding box center [664, 479] width 665 height 845
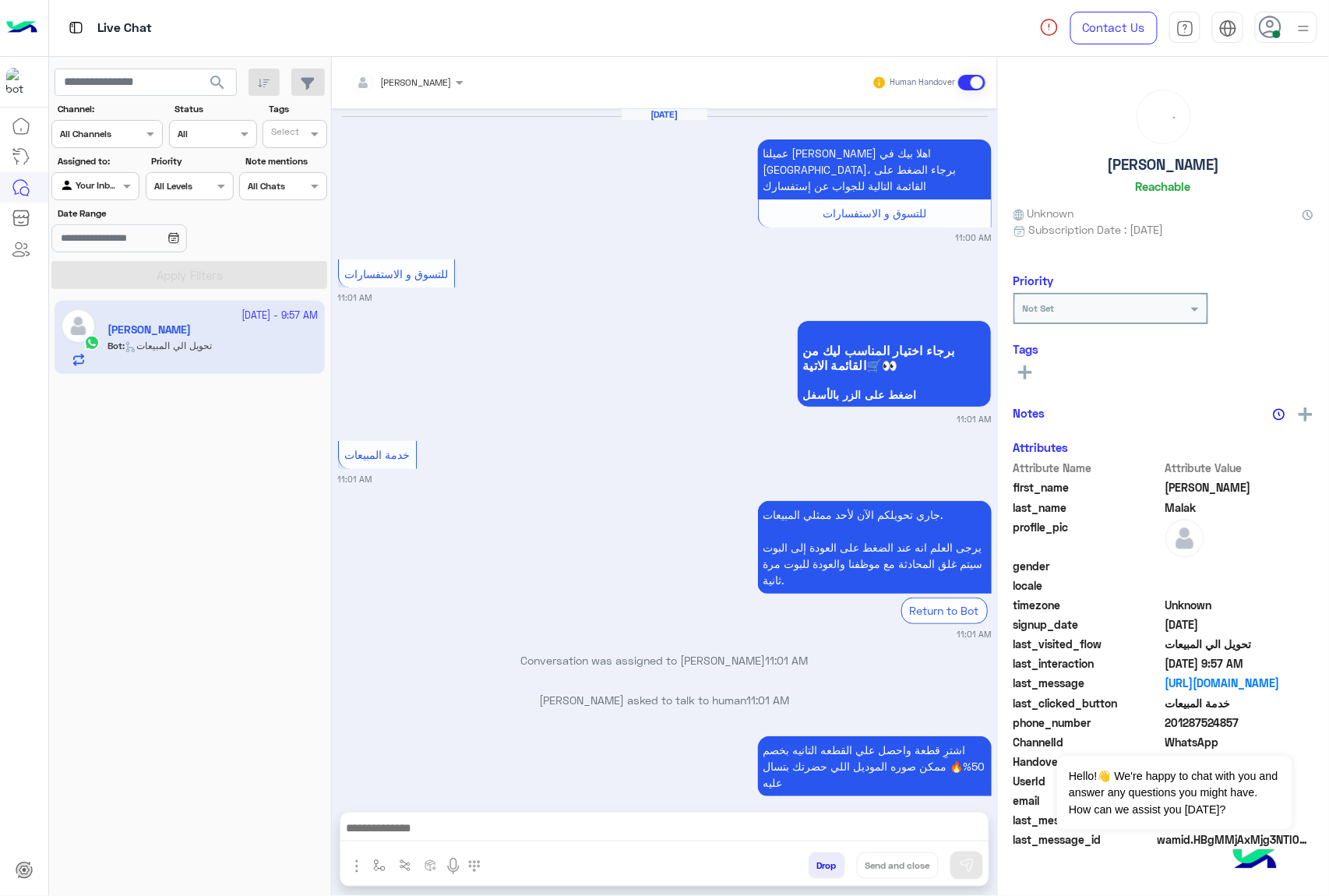
scroll to position [2480, 0]
